Goal: Transaction & Acquisition: Purchase product/service

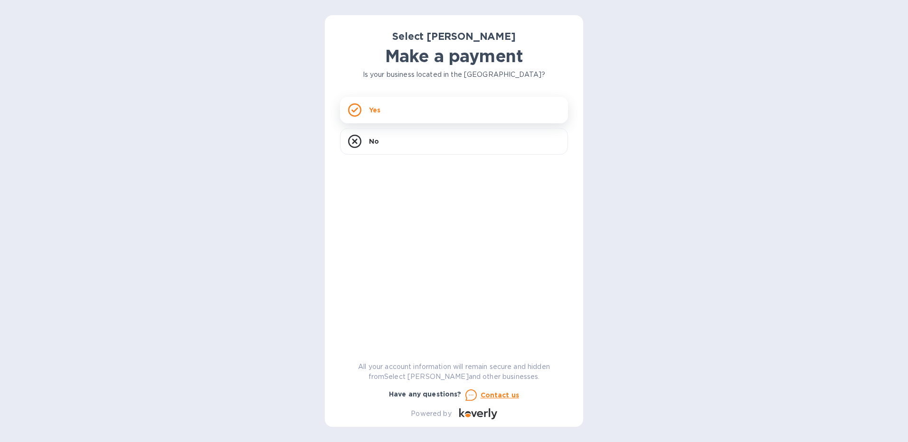
click at [404, 110] on div "Yes" at bounding box center [454, 110] width 228 height 27
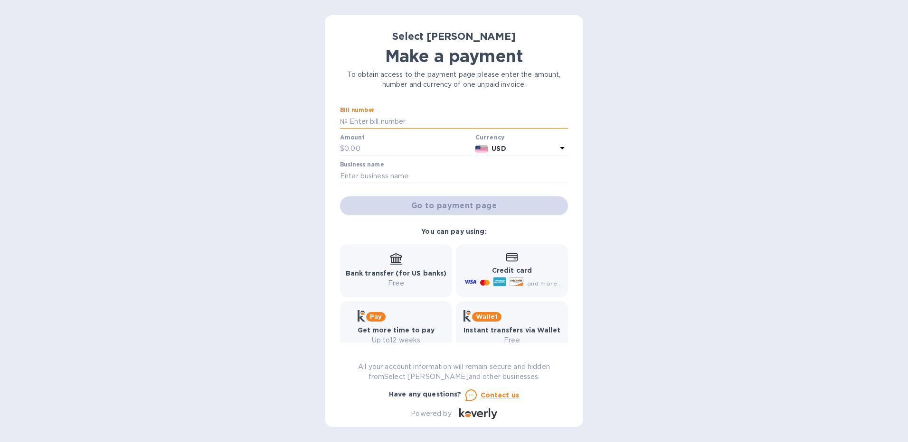
click at [393, 121] on input "text" at bounding box center [457, 121] width 220 height 14
type input "SS-264200"
click at [361, 147] on input "text" at bounding box center [407, 149] width 127 height 14
type input "29.58"
click at [349, 177] on input "text" at bounding box center [454, 176] width 228 height 14
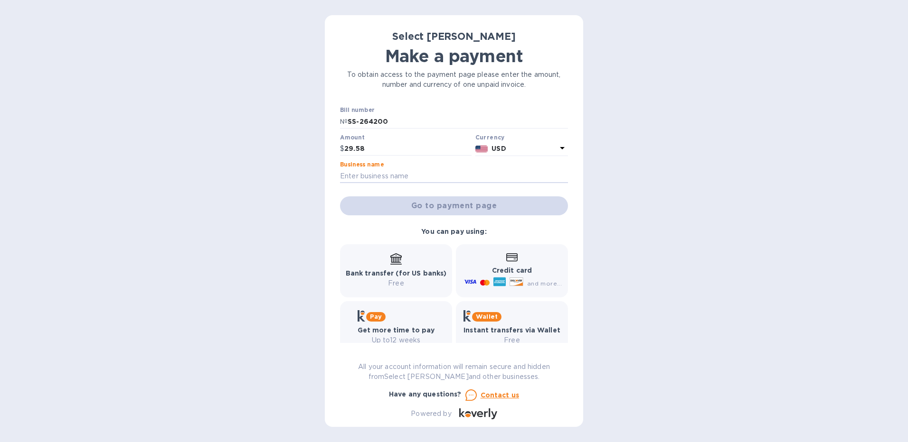
type input "[PERSON_NAME] Pub"
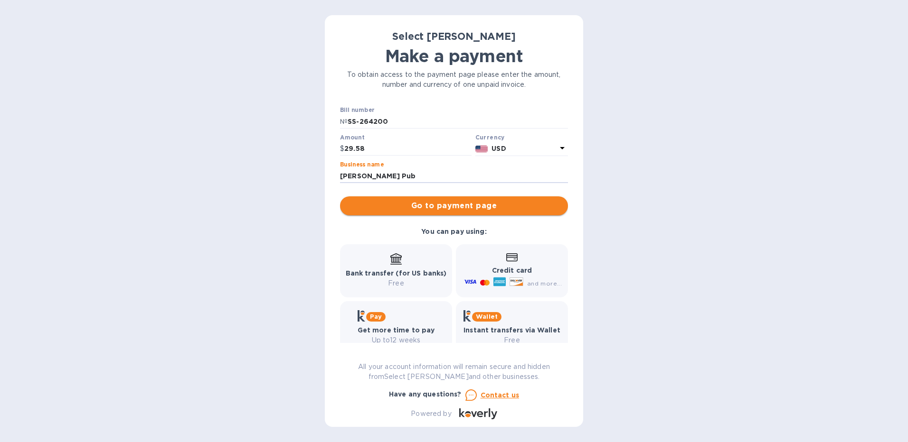
click at [435, 205] on span "Go to payment page" at bounding box center [453, 205] width 213 height 11
